Goal: Task Accomplishment & Management: Manage account settings

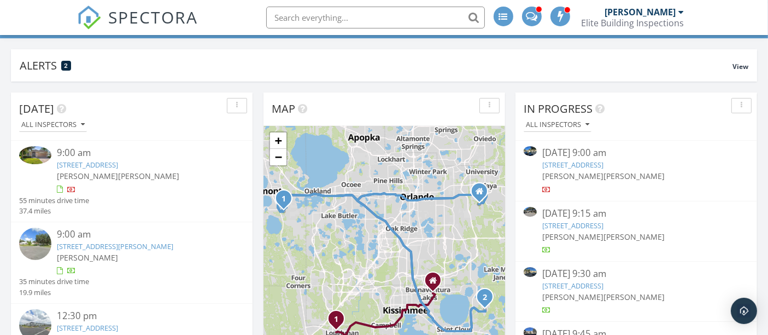
click at [575, 165] on link "1880 Piedmont Pl, Lake Mary, FL 32746" at bounding box center [573, 165] width 61 height 10
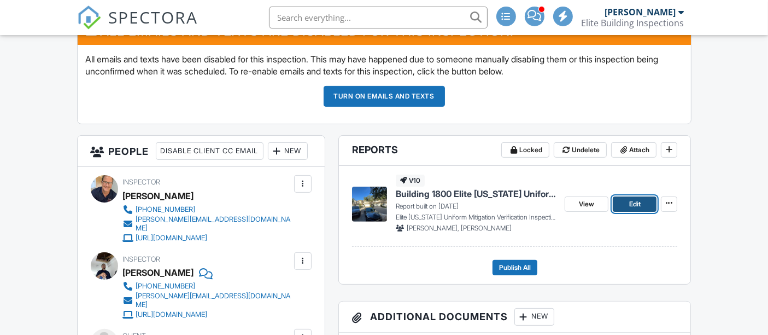
click at [648, 199] on link "Edit" at bounding box center [635, 203] width 44 height 15
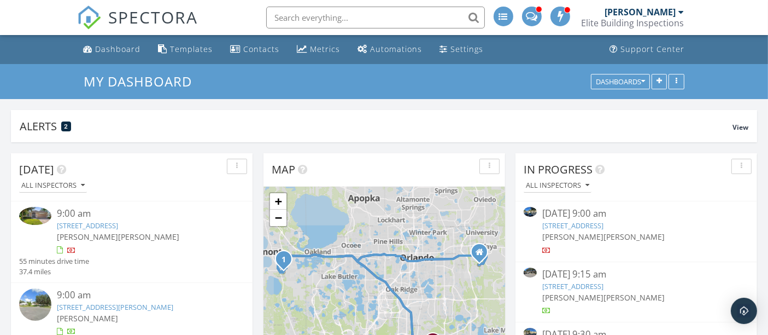
scroll to position [208, 241]
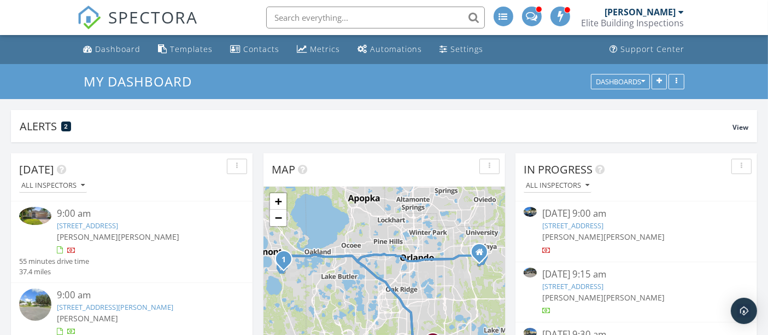
click at [584, 287] on link "1728 Piedmont Pl, Lake Mary, FL 32746" at bounding box center [573, 286] width 61 height 10
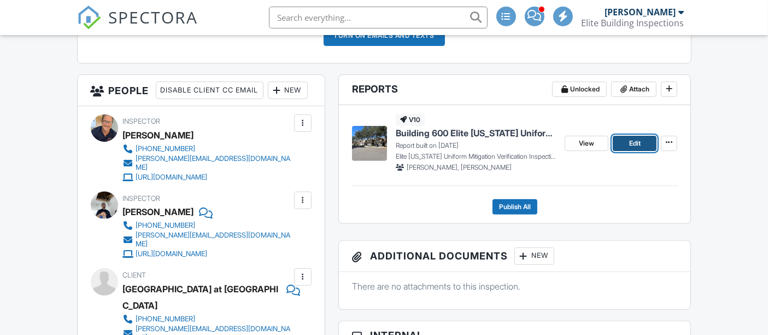
click at [639, 139] on span "Edit" at bounding box center [635, 143] width 11 height 11
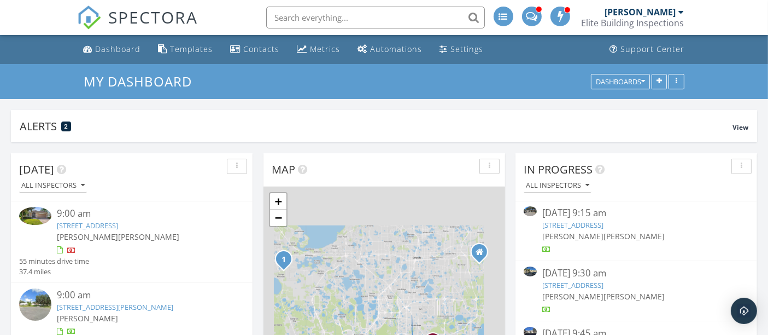
scroll to position [208, 241]
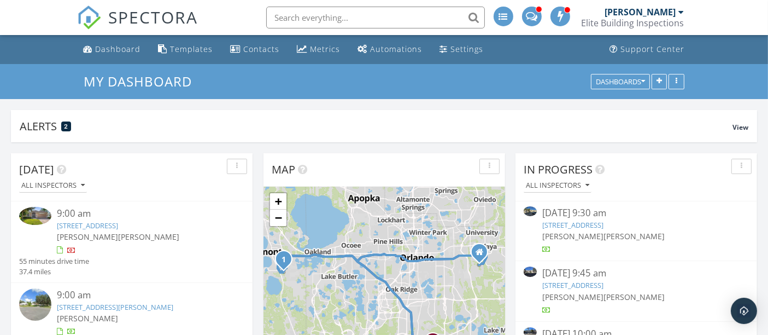
click at [575, 223] on link "1780 Piedmont Pl, Lake Mary, FL 32746" at bounding box center [573, 225] width 61 height 10
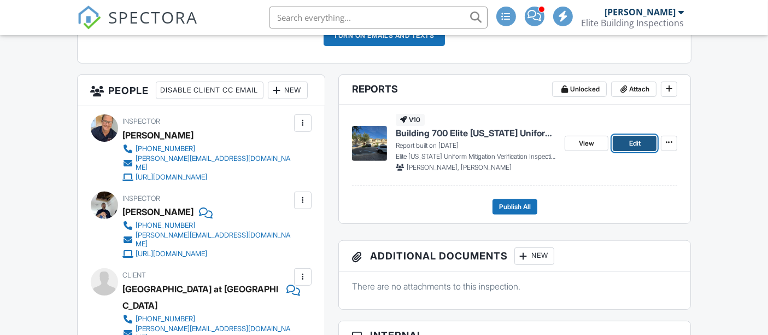
click at [640, 140] on span "Edit" at bounding box center [635, 143] width 11 height 11
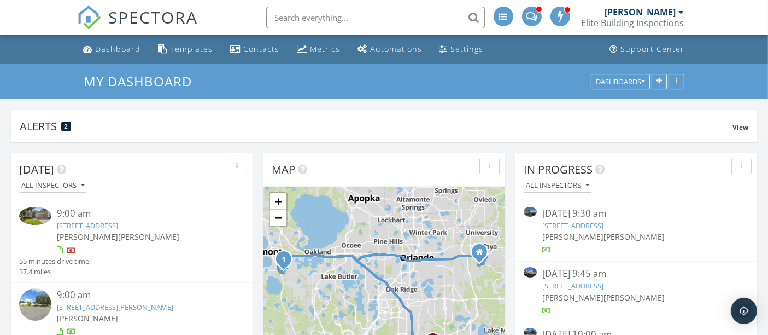
scroll to position [121, 0]
click at [604, 292] on span "[PERSON_NAME]" at bounding box center [634, 297] width 61 height 10
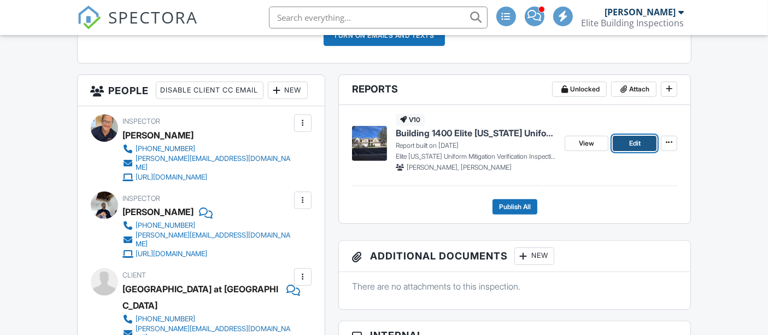
click at [634, 140] on span "Edit" at bounding box center [635, 143] width 11 height 11
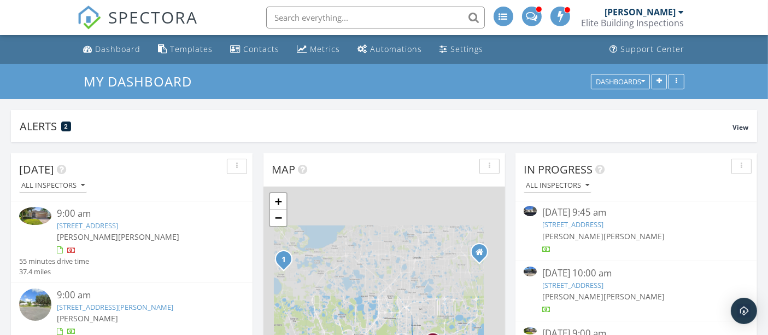
scroll to position [208, 241]
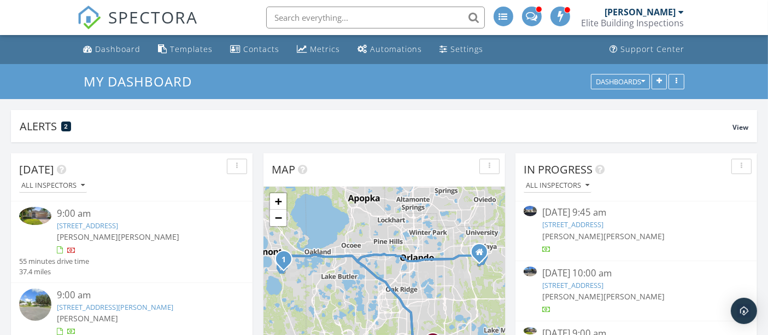
click at [569, 283] on link "[STREET_ADDRESS]" at bounding box center [573, 285] width 61 height 10
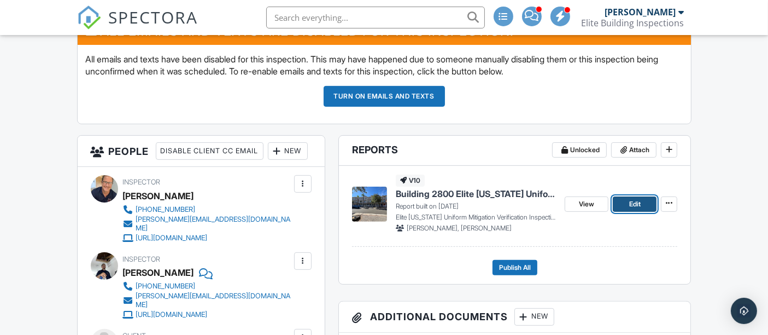
click at [645, 198] on link "Edit" at bounding box center [635, 203] width 44 height 15
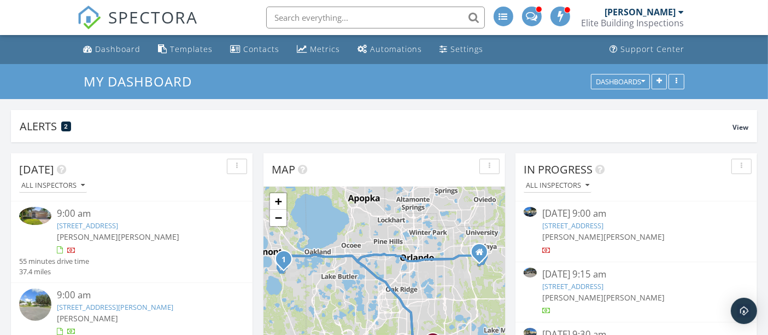
click at [528, 14] on span at bounding box center [531, 15] width 11 height 10
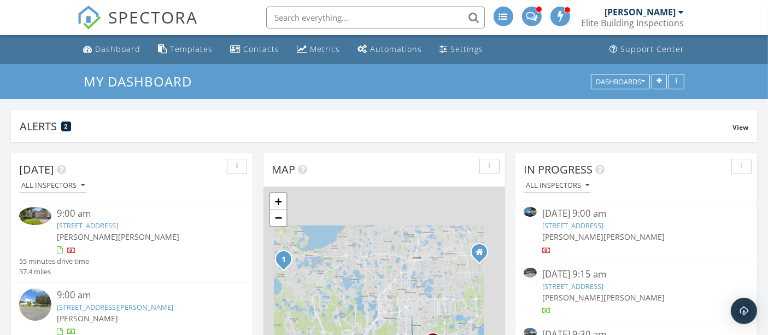
scroll to position [208, 241]
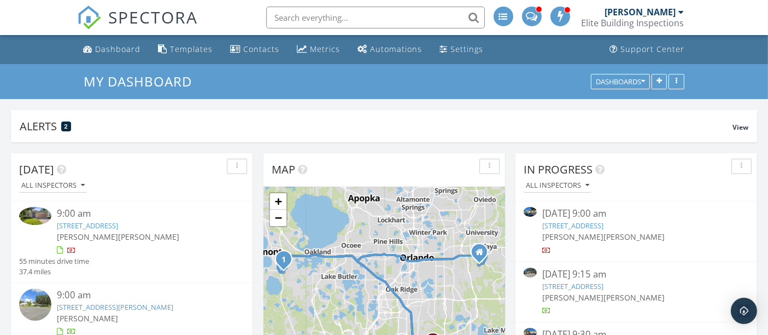
click at [535, 13] on span at bounding box center [531, 15] width 11 height 10
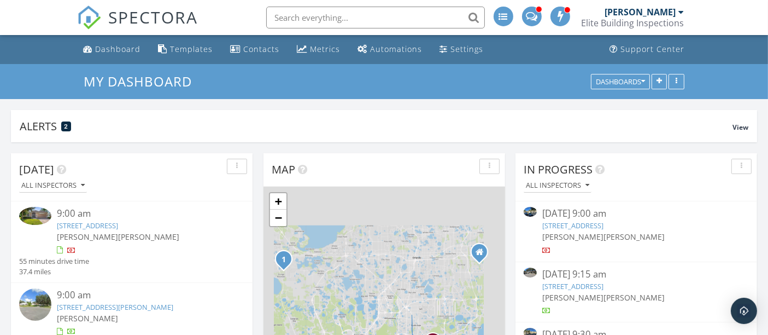
scroll to position [208, 241]
